Goal: Task Accomplishment & Management: Use online tool/utility

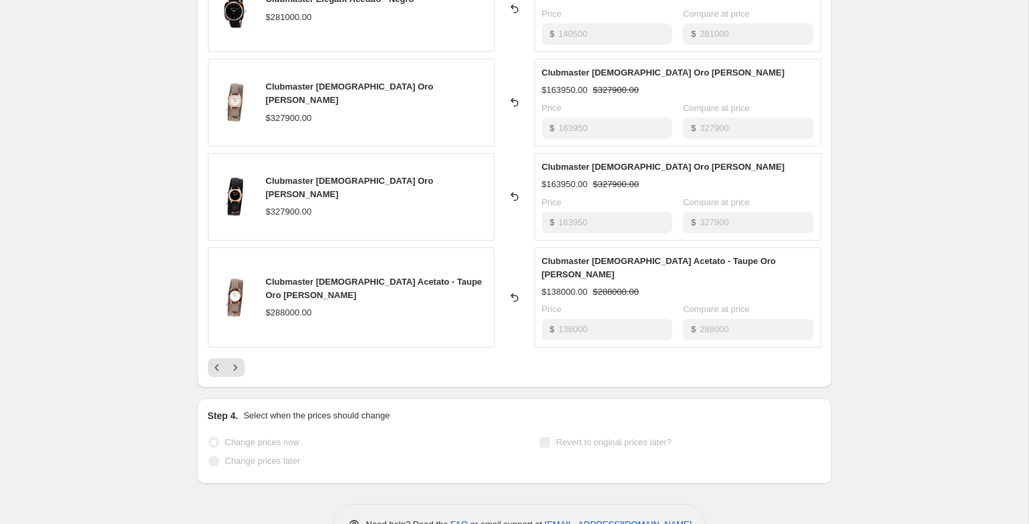
scroll to position [711, 0]
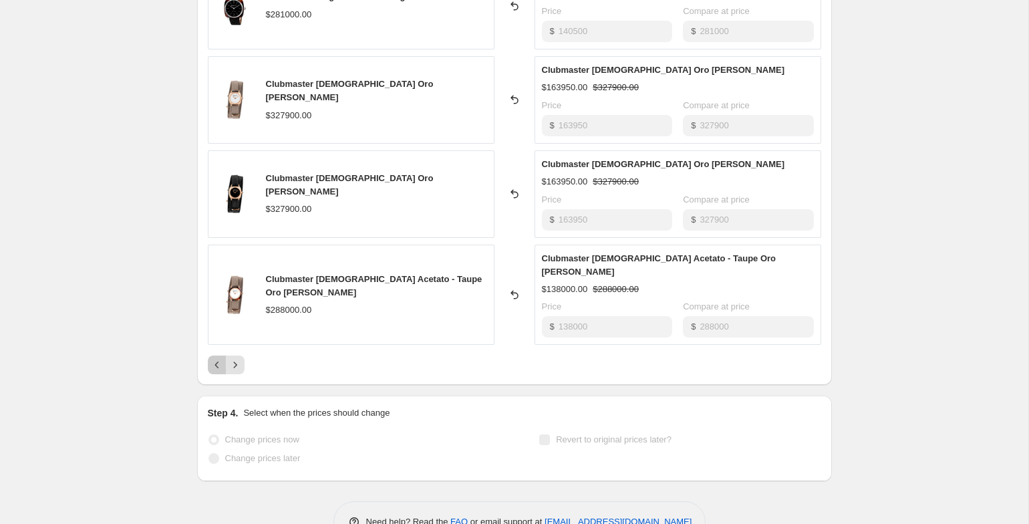
click at [212, 358] on icon "Previous" at bounding box center [217, 364] width 13 height 13
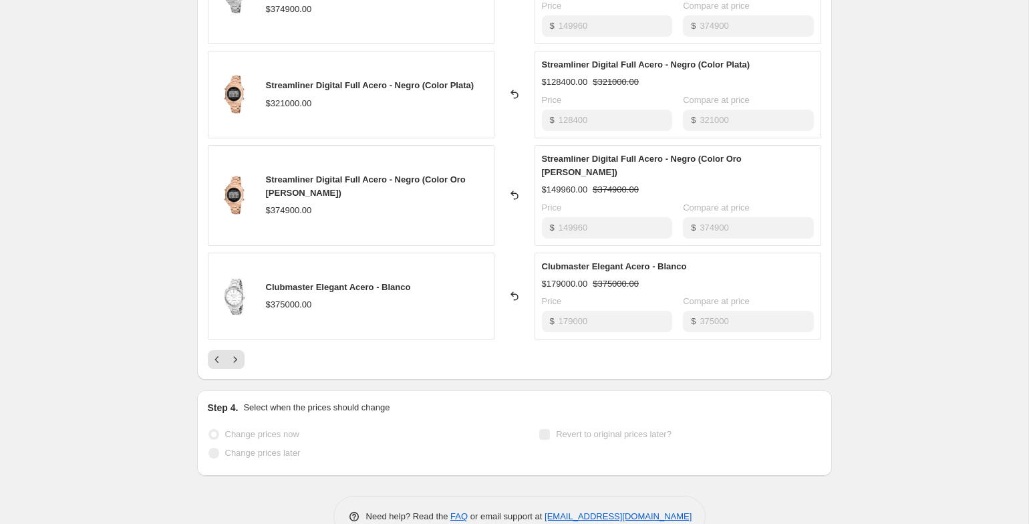
scroll to position [737, 0]
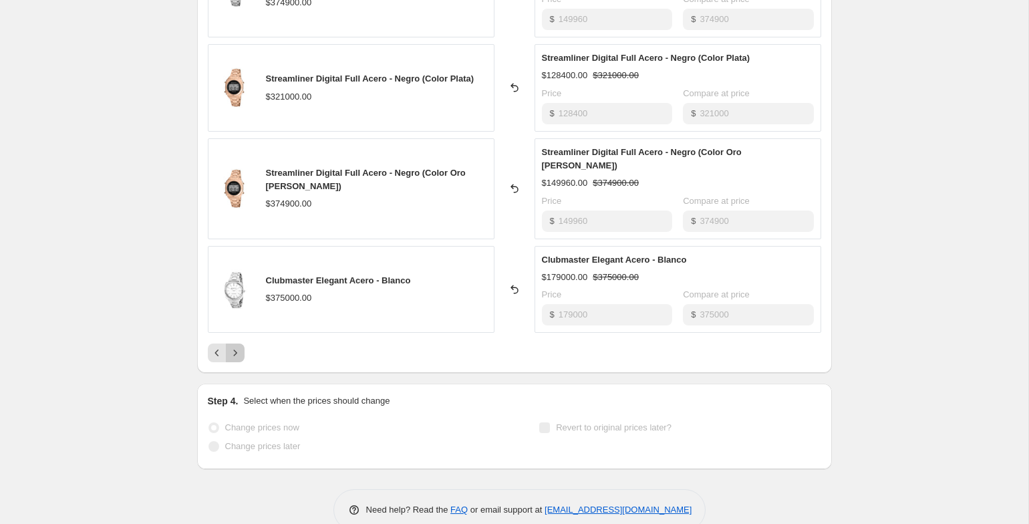
click at [240, 346] on icon "Next" at bounding box center [235, 352] width 13 height 13
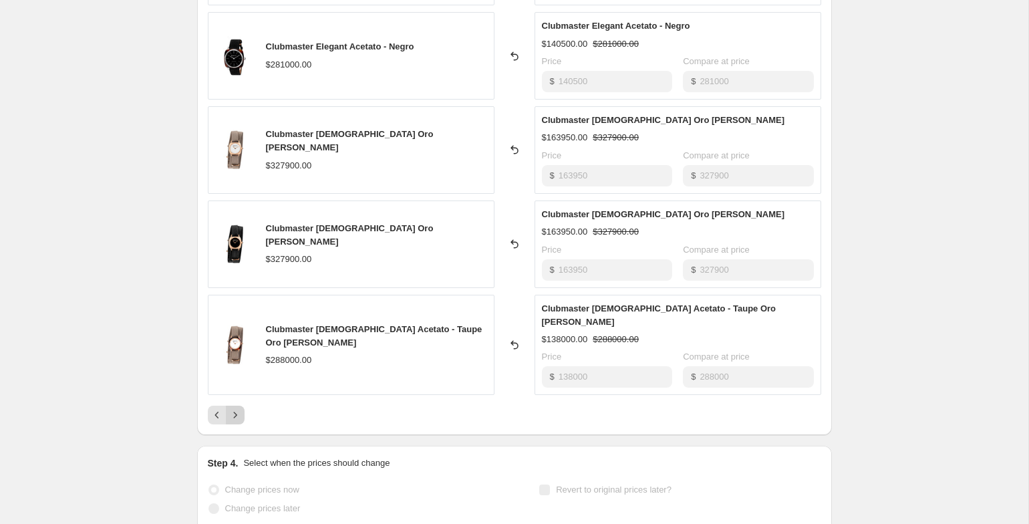
scroll to position [699, 0]
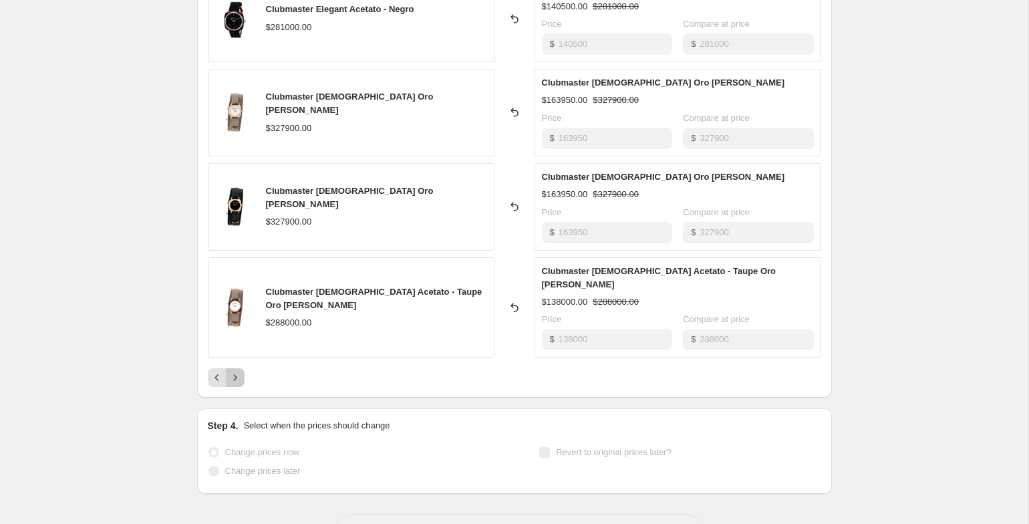
click at [233, 371] on icon "Next" at bounding box center [235, 377] width 13 height 13
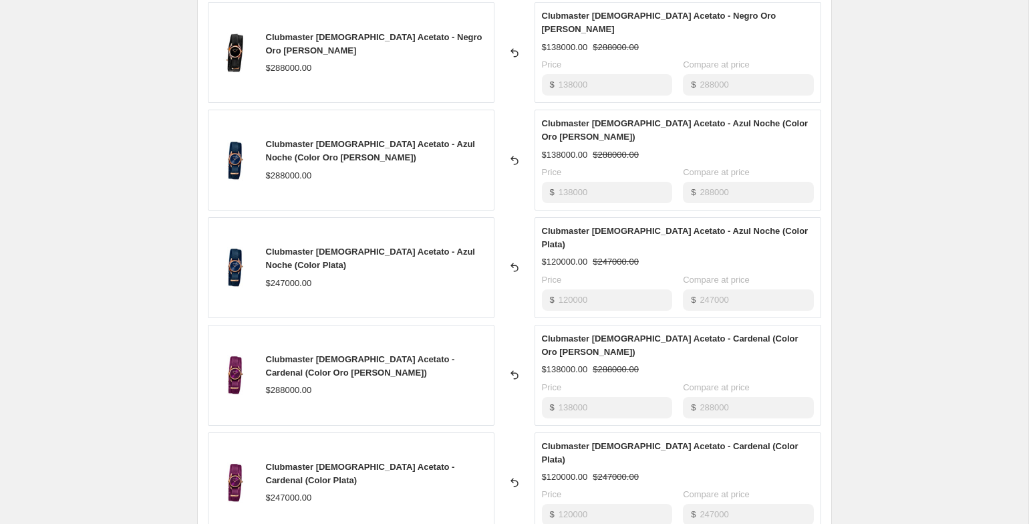
scroll to position [737, 0]
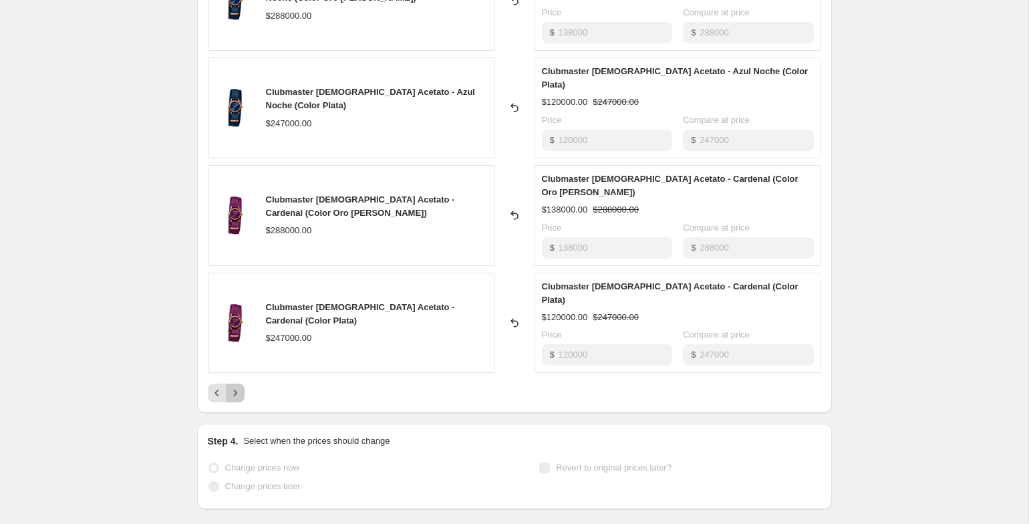
click at [237, 384] on button "Next" at bounding box center [235, 393] width 19 height 19
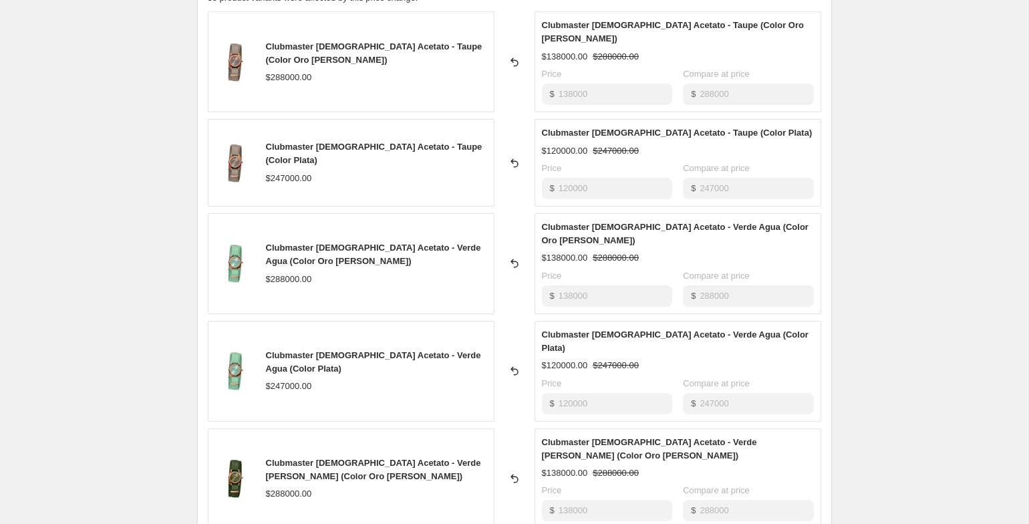
scroll to position [600, 0]
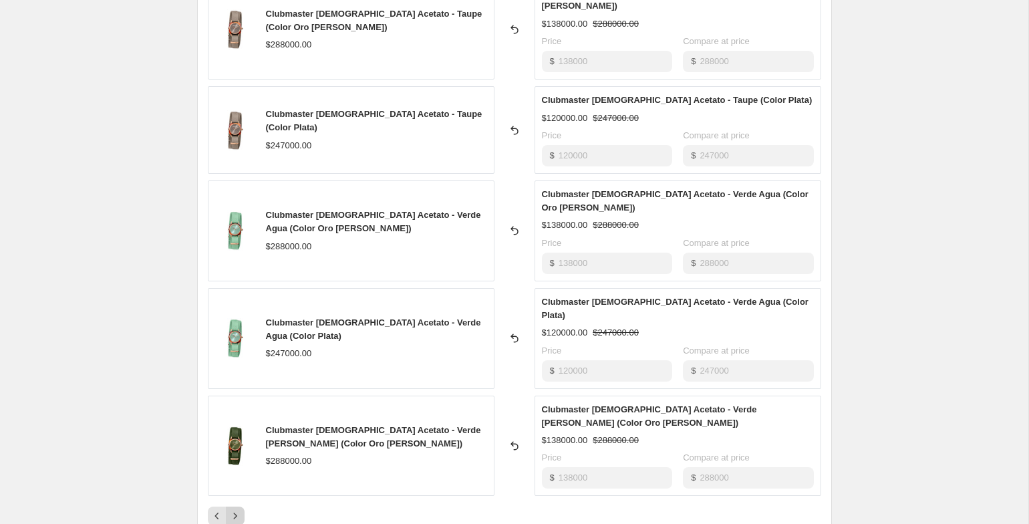
click at [237, 509] on icon "Next" at bounding box center [235, 515] width 13 height 13
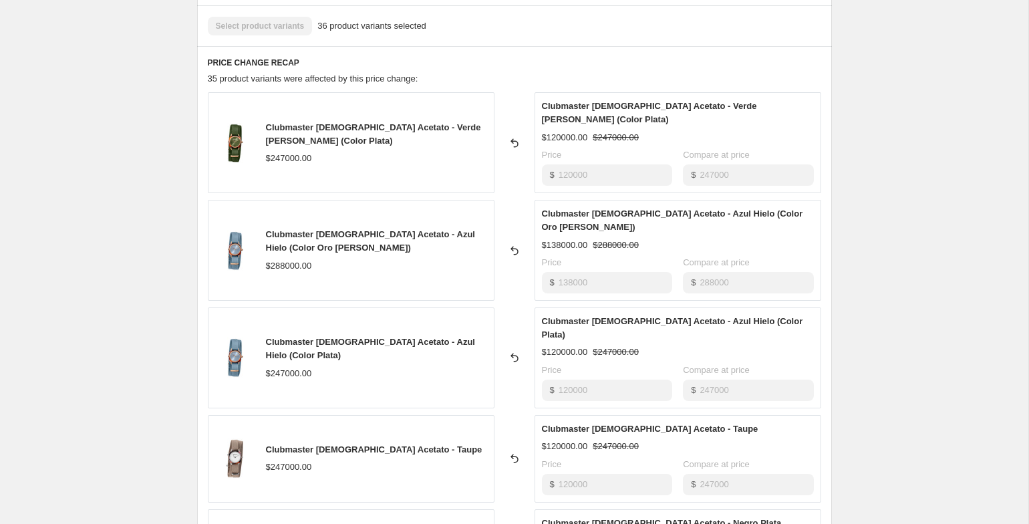
scroll to position [737, 0]
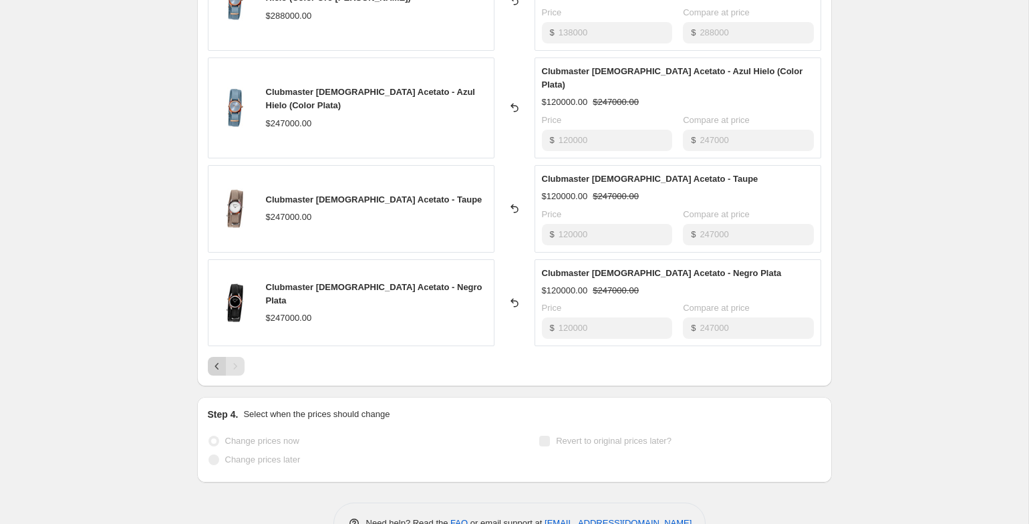
click at [215, 360] on icon "Previous" at bounding box center [217, 366] width 13 height 13
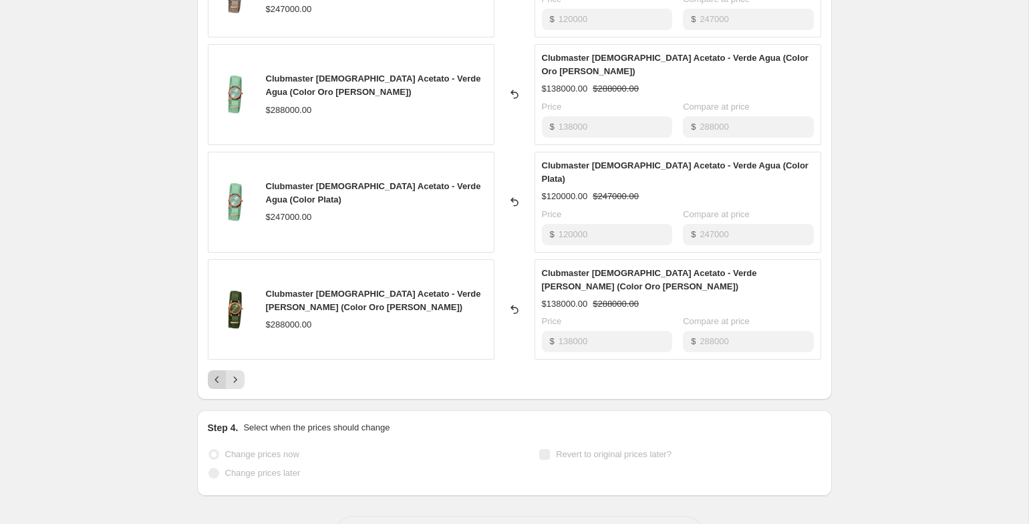
click at [215, 373] on icon "Previous" at bounding box center [217, 379] width 13 height 13
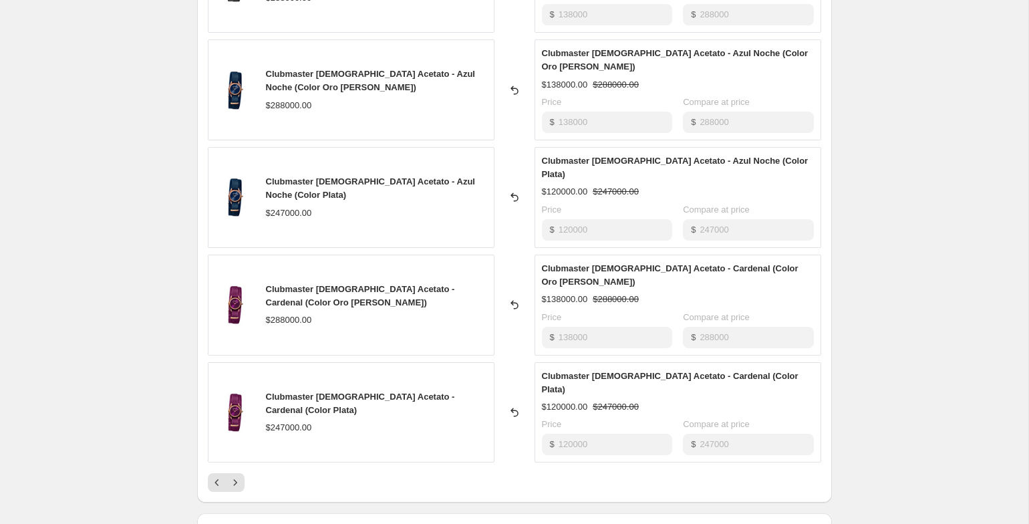
scroll to position [648, 0]
click at [203, 414] on div "PRICE CHANGE RECAP 35 product variants were affected by this price change: Club…" at bounding box center [514, 192] width 635 height 617
click at [207, 417] on div "PRICE CHANGE RECAP 35 product variants were affected by this price change: Club…" at bounding box center [514, 192] width 635 height 617
click at [213, 475] on icon "Previous" at bounding box center [217, 481] width 13 height 13
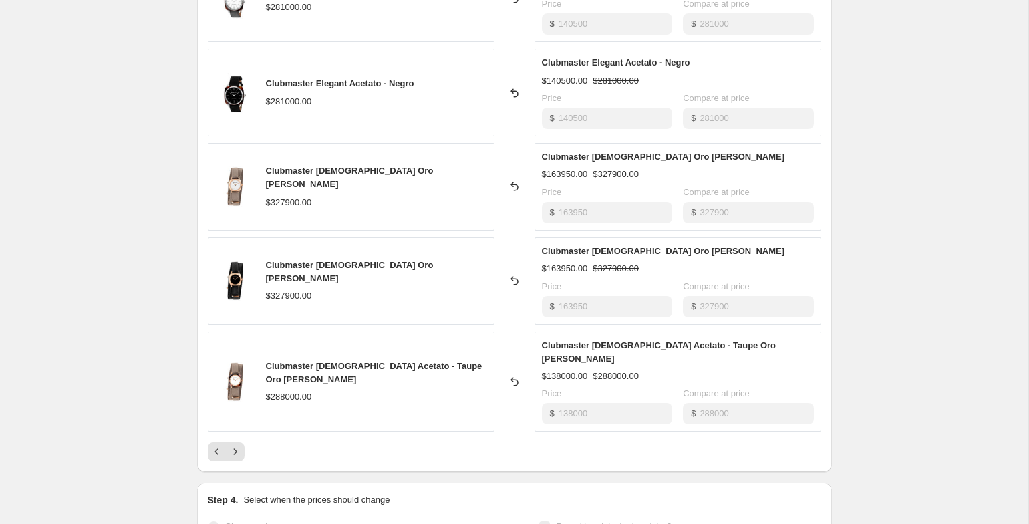
scroll to position [659, 0]
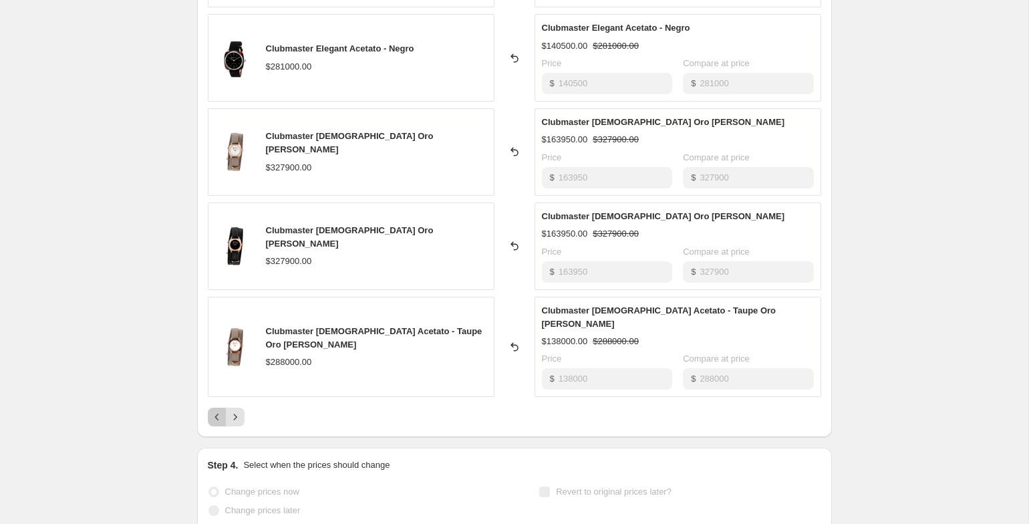
click at [209, 408] on button "Previous" at bounding box center [217, 417] width 19 height 19
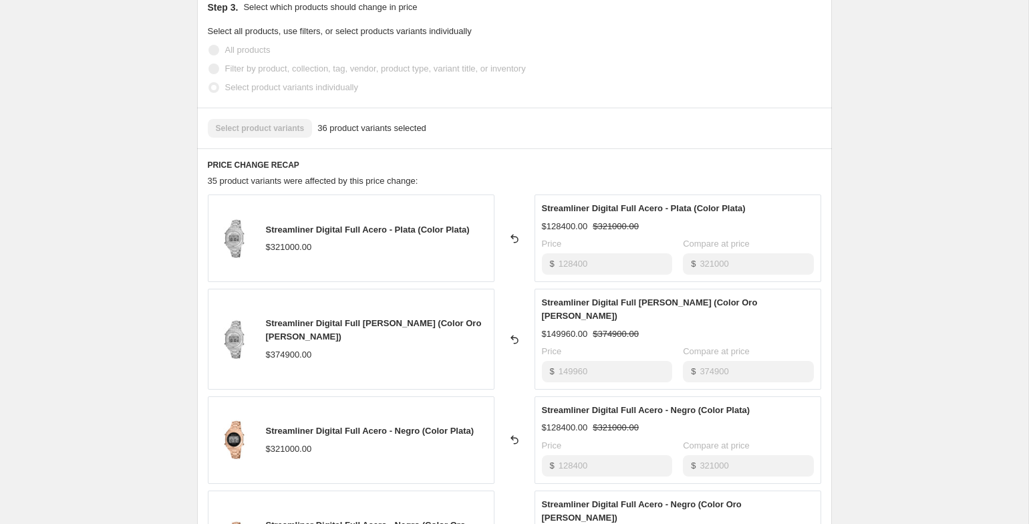
scroll to position [628, 0]
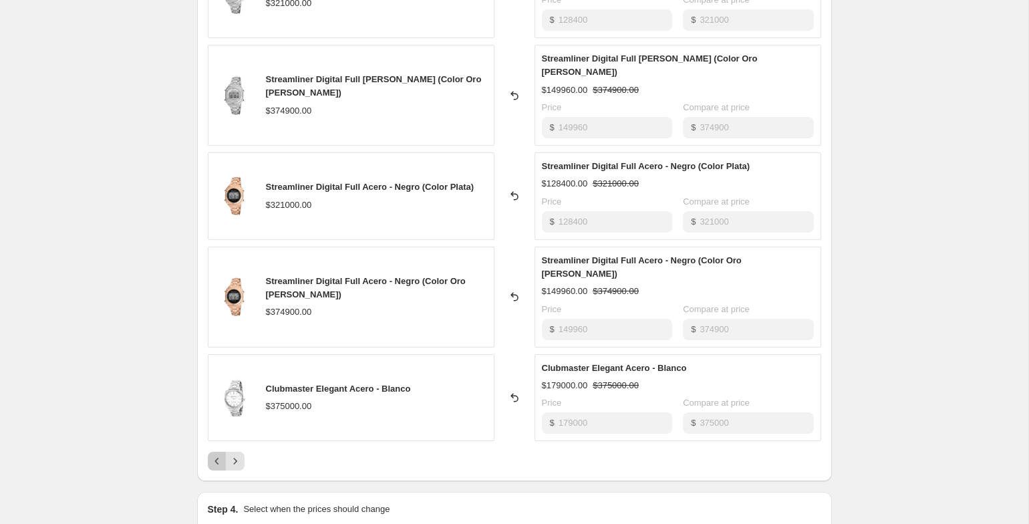
click at [223, 455] on icon "Previous" at bounding box center [217, 461] width 13 height 13
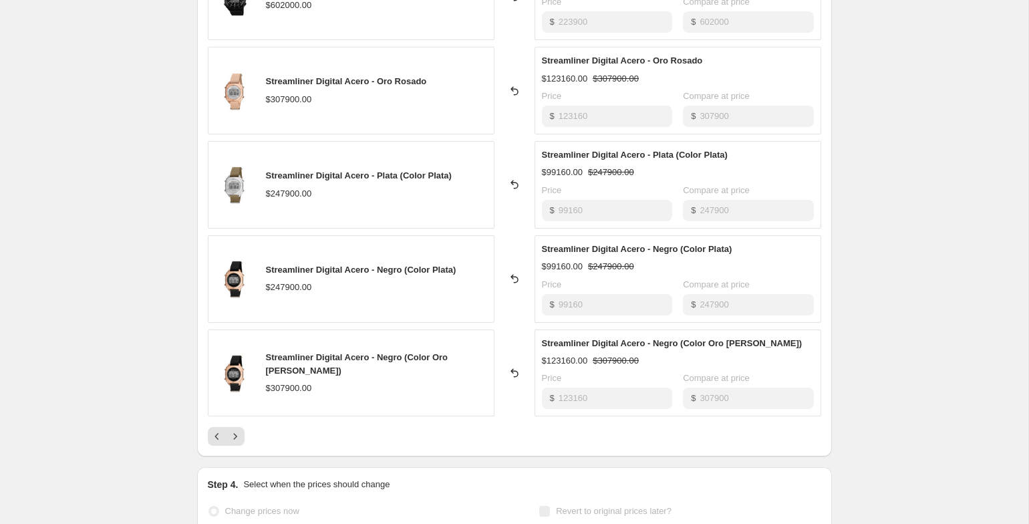
scroll to position [737, 0]
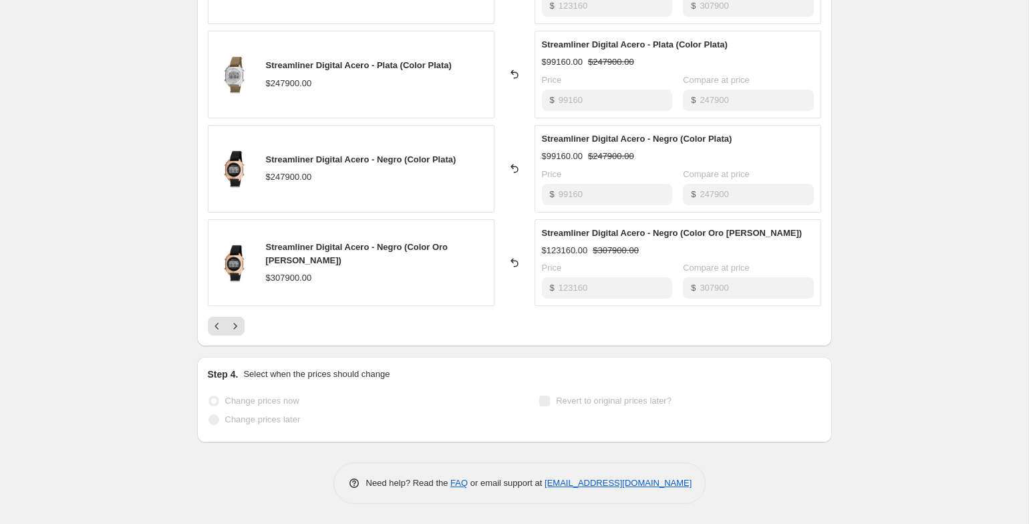
click at [214, 337] on div "PRICE CHANGE RECAP 35 product variants were affected by this price change: Stre…" at bounding box center [514, 71] width 635 height 550
click at [217, 330] on icon "Previous" at bounding box center [217, 326] width 13 height 13
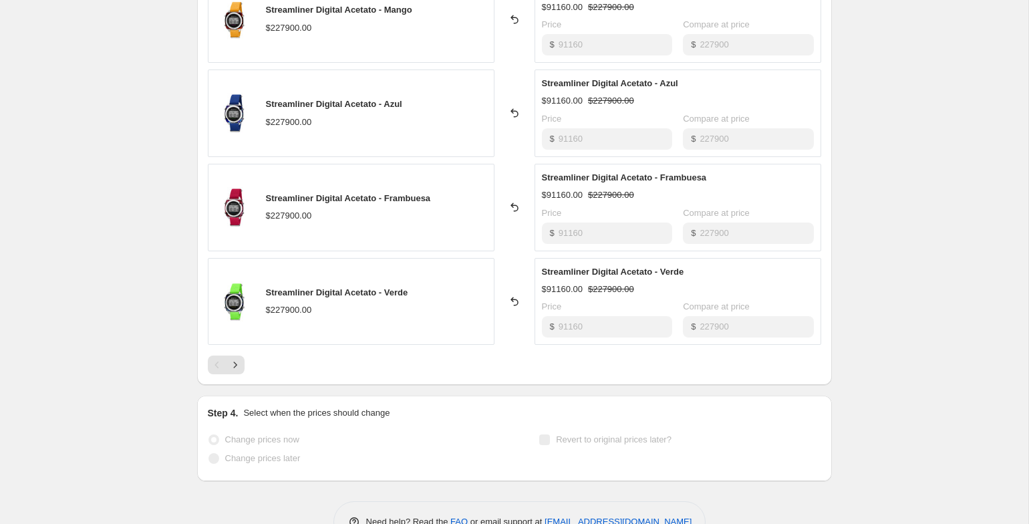
scroll to position [0, 0]
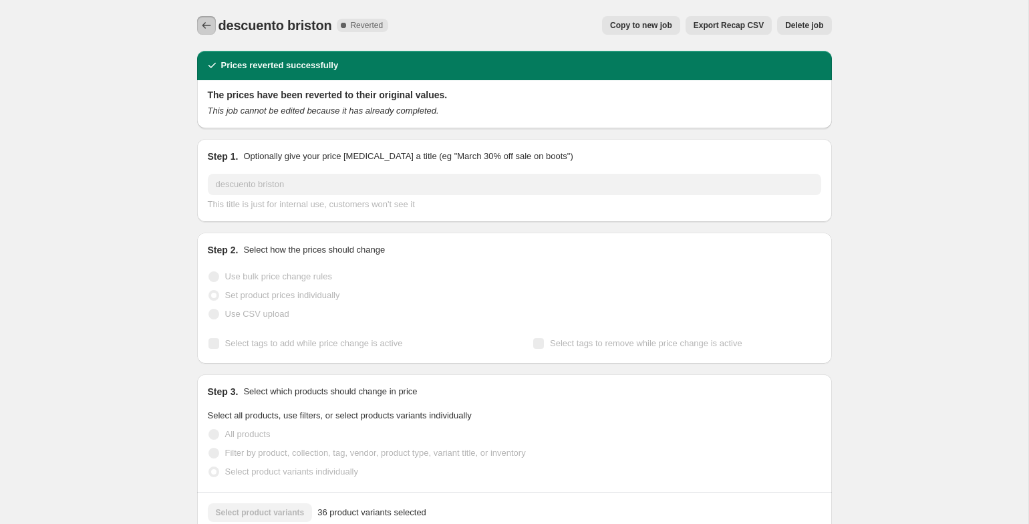
click at [209, 26] on icon "Price change jobs" at bounding box center [206, 25] width 13 height 13
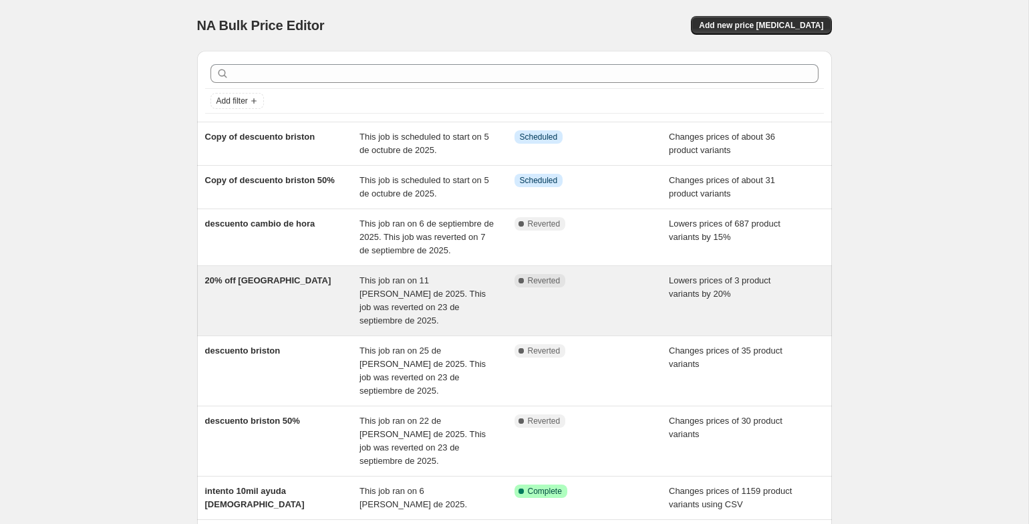
click at [285, 295] on div "20% off [GEOGRAPHIC_DATA]" at bounding box center [282, 300] width 155 height 53
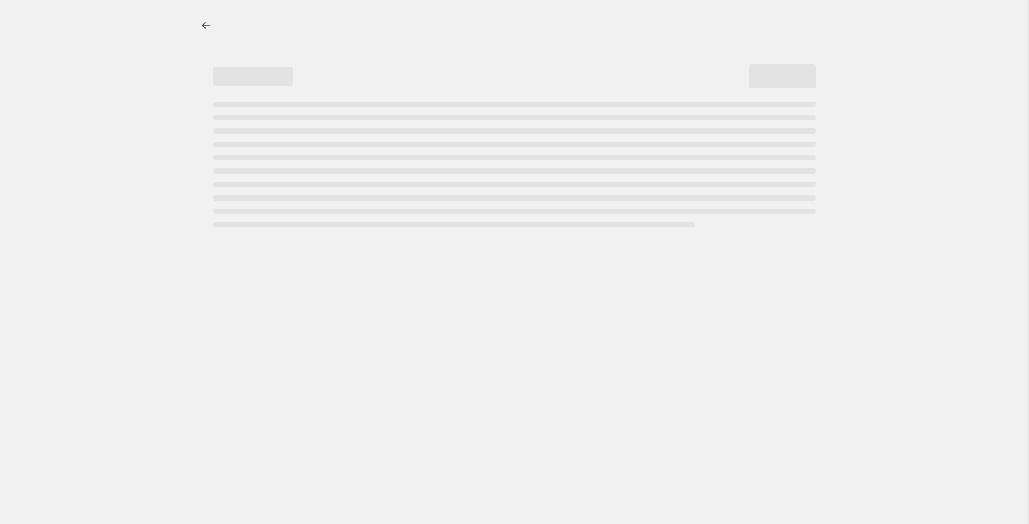
select select "percentage"
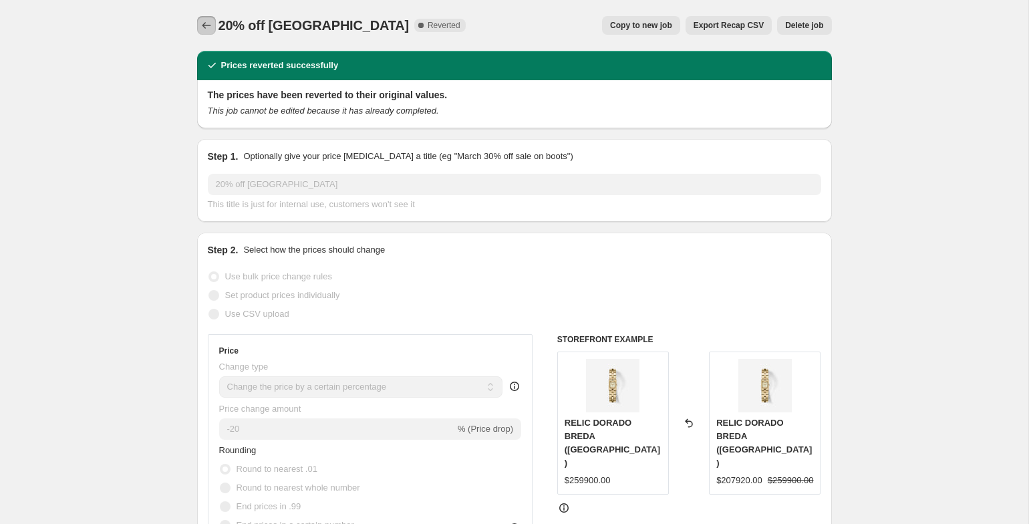
click at [207, 21] on icon "Price change jobs" at bounding box center [206, 25] width 13 height 13
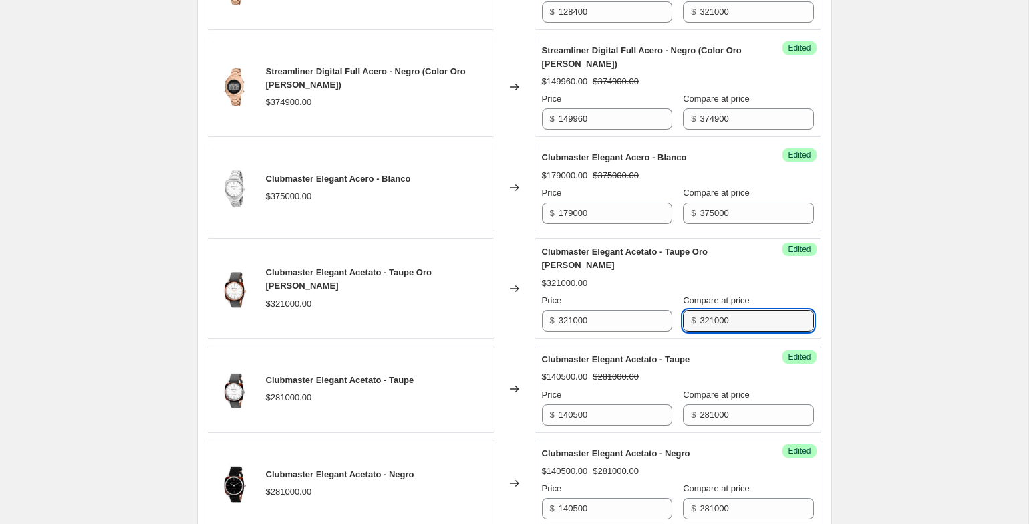
scroll to position [1725, 0]
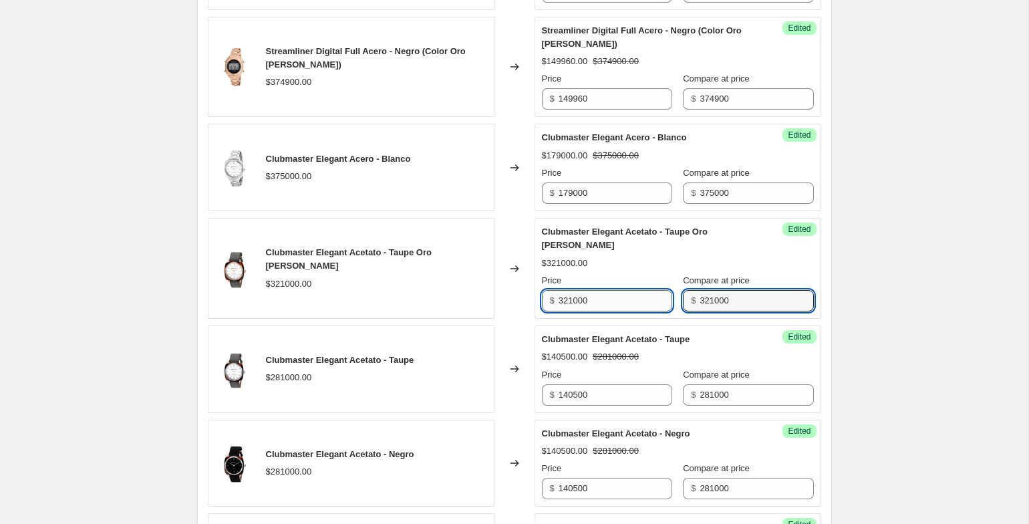
click at [579, 312] on input "321000" at bounding box center [616, 300] width 114 height 21
type input "160500"
click at [483, 388] on div "Clubmaster Elegant Acetato - Taupe $281000.00" at bounding box center [351, 370] width 287 height 88
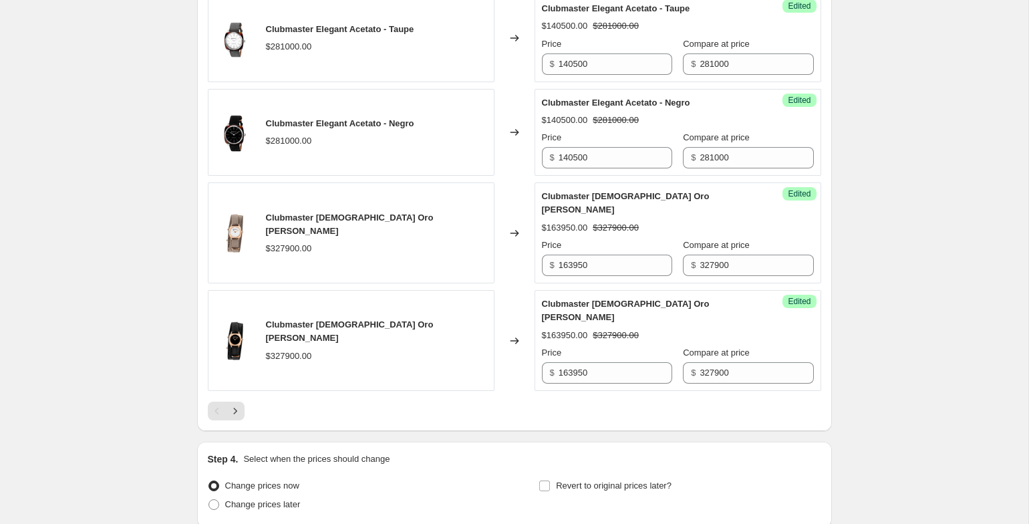
scroll to position [2197, 0]
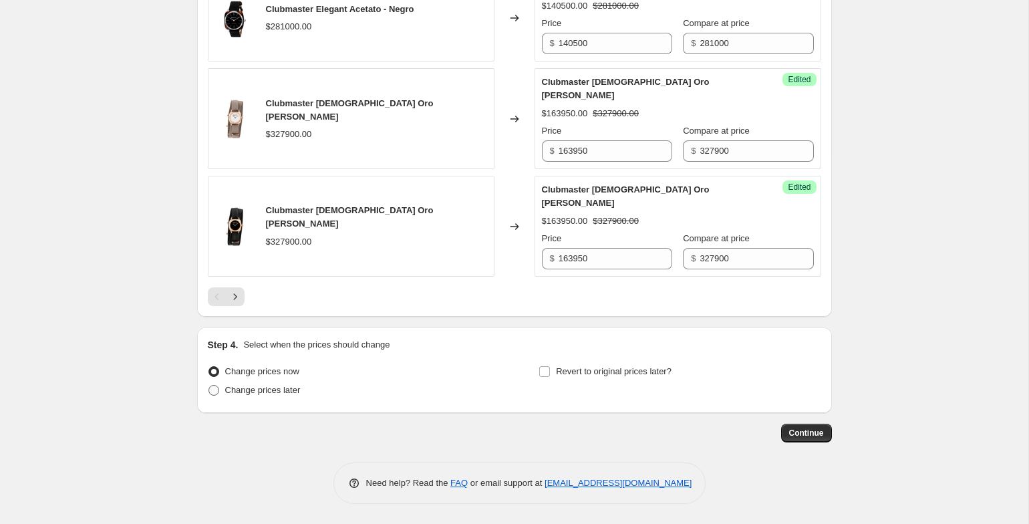
click at [288, 392] on span "Change prices later" at bounding box center [263, 390] width 76 height 10
click at [209, 386] on input "Change prices later" at bounding box center [209, 385] width 1 height 1
radio input "true"
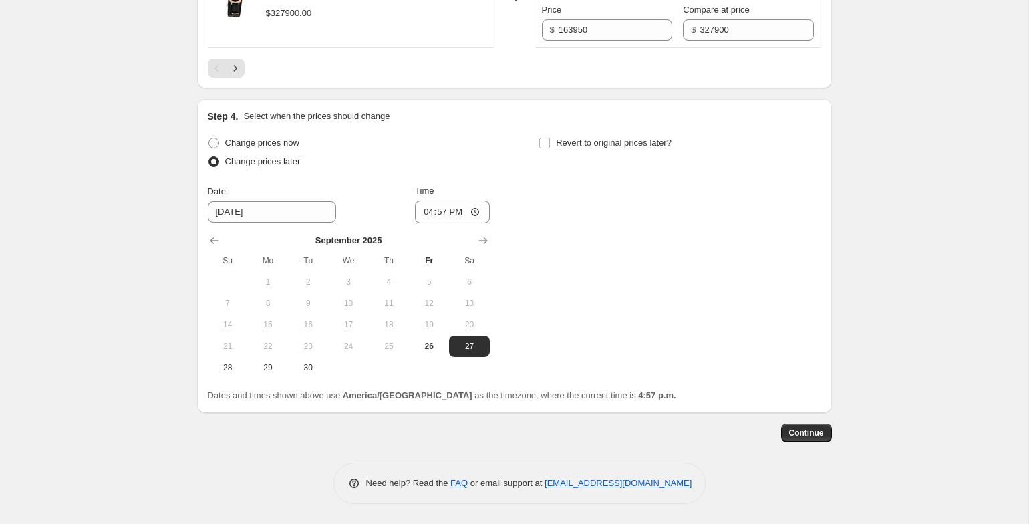
scroll to position [2425, 0]
click at [480, 244] on icon "Show next month, October 2025" at bounding box center [483, 240] width 13 height 13
click at [233, 311] on button "5" at bounding box center [228, 303] width 40 height 21
type input "[DATE]"
click at [447, 197] on div "Time" at bounding box center [452, 191] width 75 height 13
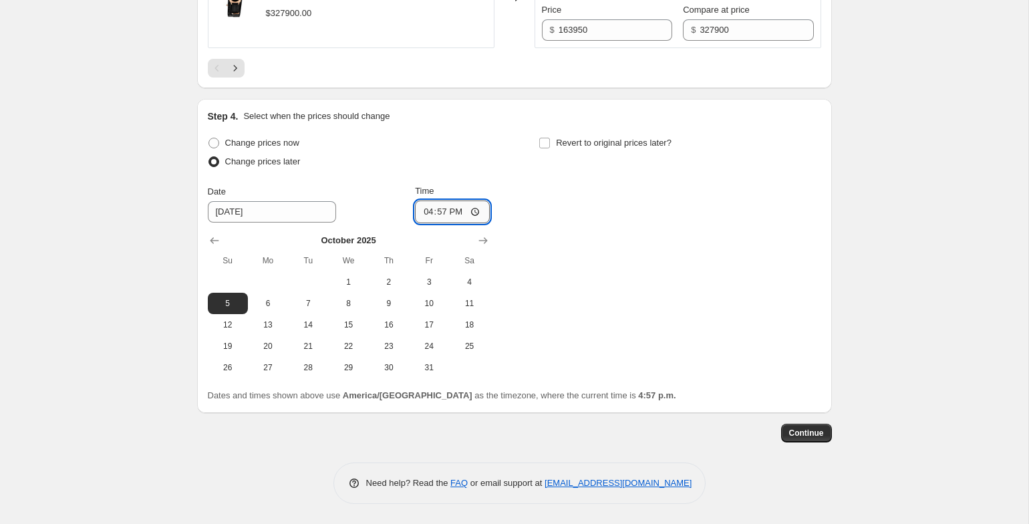
click at [446, 208] on input "16:57" at bounding box center [452, 212] width 75 height 23
click at [416, 210] on input "16:57" at bounding box center [452, 212] width 75 height 23
type input "12:00"
click at [809, 439] on button "Continue" at bounding box center [806, 433] width 51 height 19
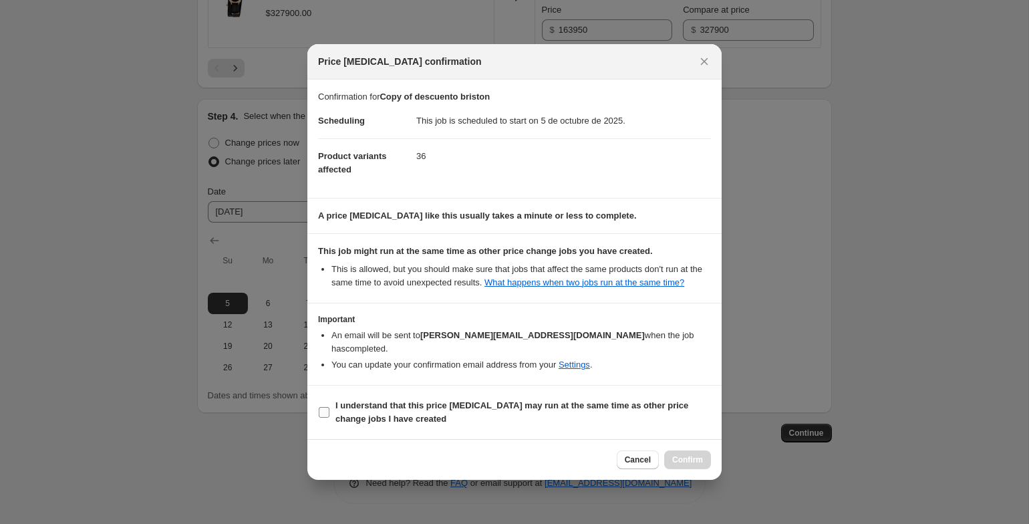
click at [478, 412] on span "I understand that this price [MEDICAL_DATA] may run at the same time as other p…" at bounding box center [524, 412] width 376 height 27
click at [330, 412] on input "I understand that this price [MEDICAL_DATA] may run at the same time as other p…" at bounding box center [324, 412] width 11 height 11
checkbox input "true"
click at [701, 451] on button "Confirm" at bounding box center [687, 460] width 47 height 19
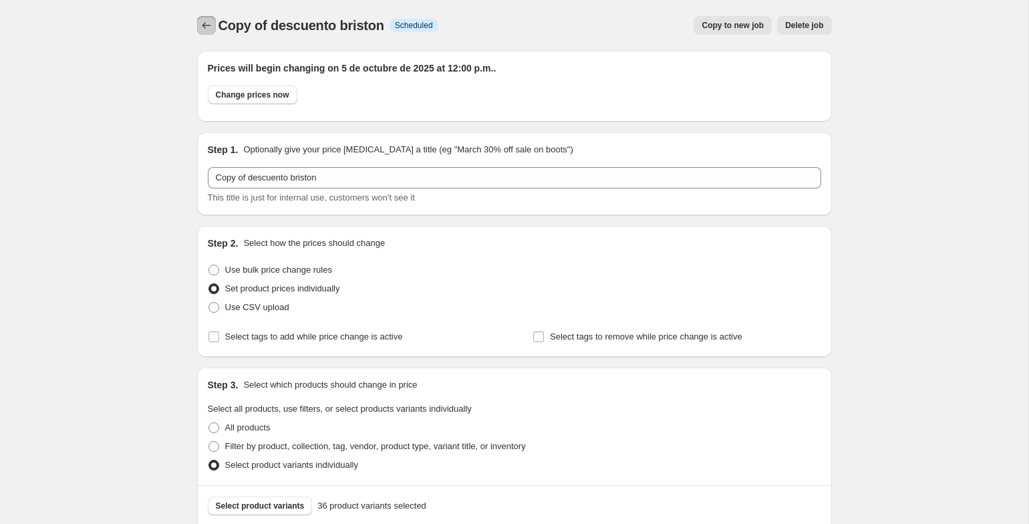
click at [209, 22] on icon "Price change jobs" at bounding box center [206, 25] width 13 height 13
